Goal: Register for event/course

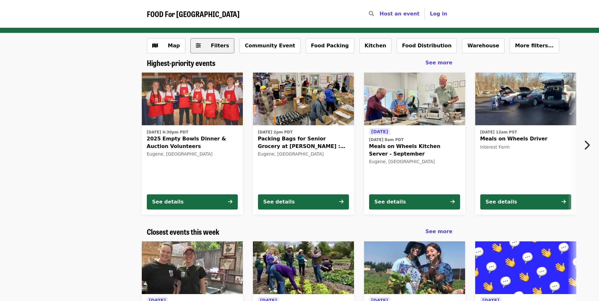
click at [211, 45] on span "Filters" at bounding box center [220, 46] width 18 height 6
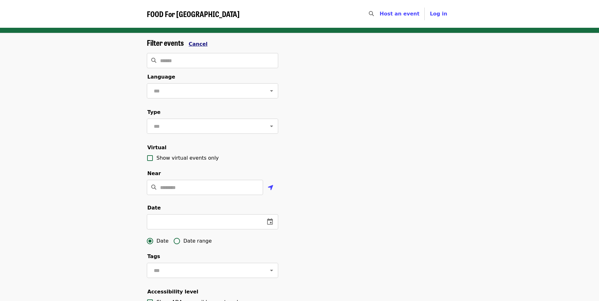
click at [195, 41] on span "Cancel" at bounding box center [198, 44] width 19 height 6
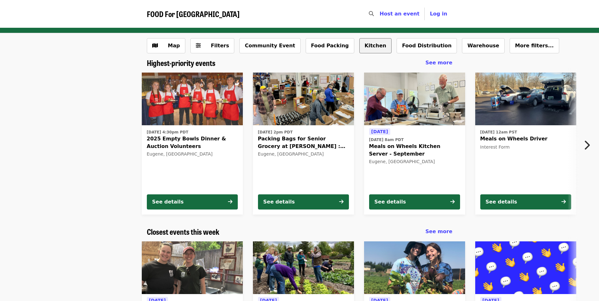
click at [359, 47] on button "Kitchen" at bounding box center [375, 45] width 33 height 15
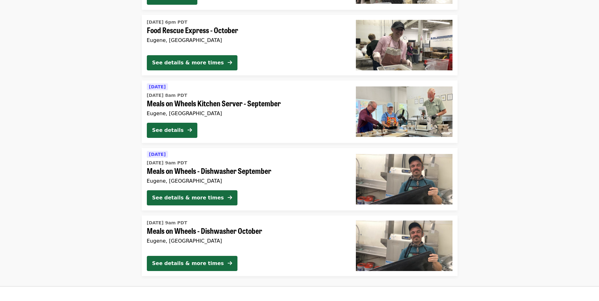
scroll to position [221, 0]
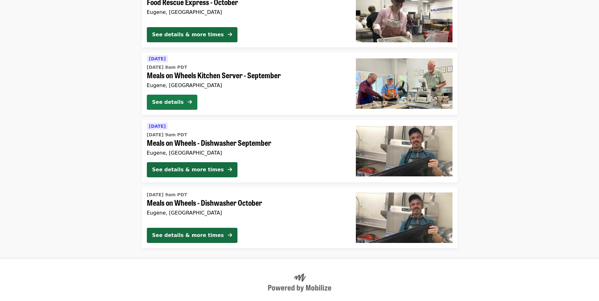
click at [165, 102] on div "See details" at bounding box center [168, 103] width 32 height 8
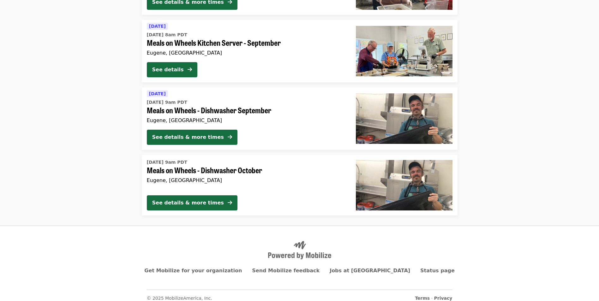
scroll to position [259, 0]
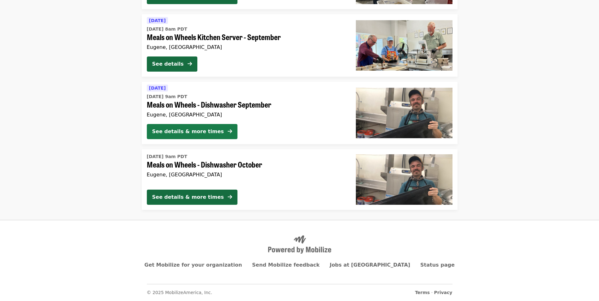
click at [190, 128] on div "See details & more times" at bounding box center [188, 132] width 72 height 8
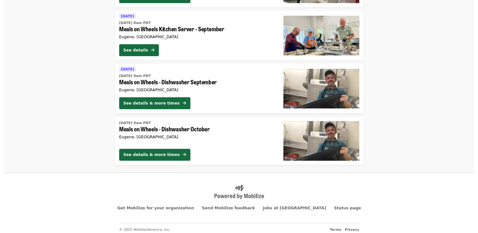
scroll to position [259, 0]
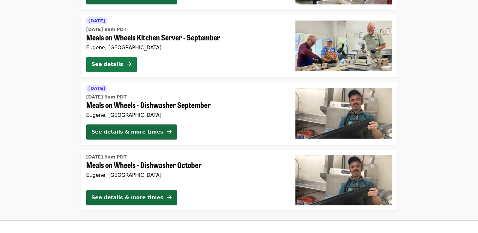
click at [117, 61] on div "See details" at bounding box center [108, 65] width 32 height 8
